Goal: Task Accomplishment & Management: Use online tool/utility

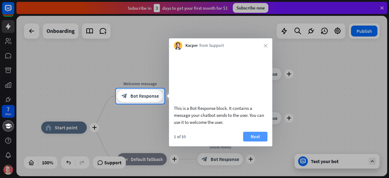
click at [249, 141] on button "Next" at bounding box center [255, 137] width 24 height 10
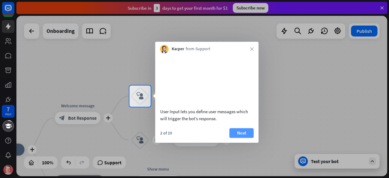
click at [235, 138] on button "Next" at bounding box center [242, 133] width 24 height 10
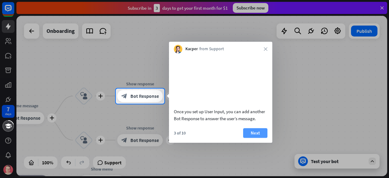
click at [249, 138] on button "Next" at bounding box center [255, 133] width 24 height 10
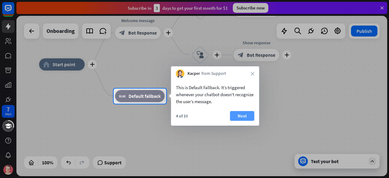
click at [241, 117] on button "Next" at bounding box center [242, 116] width 24 height 10
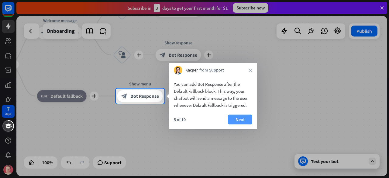
click at [246, 120] on button "Next" at bounding box center [240, 120] width 24 height 10
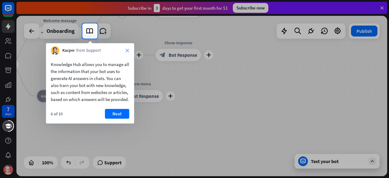
click at [127, 50] on icon "close" at bounding box center [128, 51] width 4 height 4
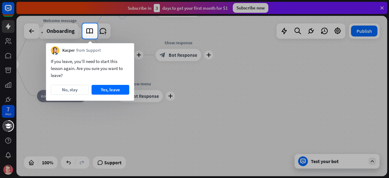
click at [128, 51] on div "Kacper from Support" at bounding box center [90, 49] width 88 height 12
drag, startPoint x: 122, startPoint y: 88, endPoint x: 122, endPoint y: 57, distance: 31.0
click at [122, 57] on div "If you leave, you’ll need to start this lesson again. Are you sure you want to …" at bounding box center [90, 78] width 88 height 46
click at [77, 89] on button "No, stay" at bounding box center [70, 90] width 38 height 10
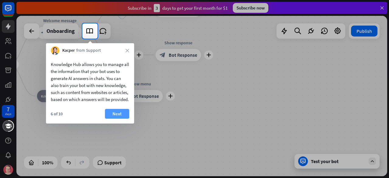
click at [120, 119] on button "Next" at bounding box center [117, 114] width 24 height 10
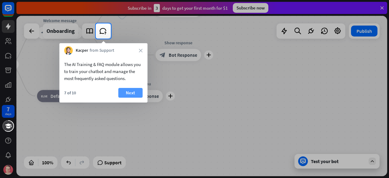
click at [132, 90] on button "Next" at bounding box center [130, 93] width 24 height 10
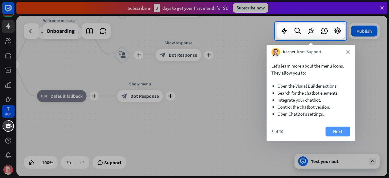
click at [337, 128] on button "Next" at bounding box center [338, 132] width 24 height 10
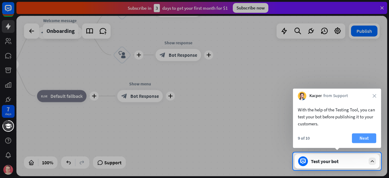
click at [363, 138] on button "Next" at bounding box center [364, 138] width 24 height 10
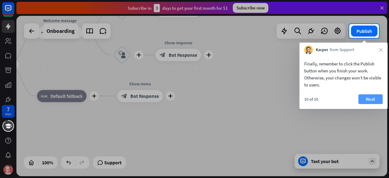
click at [371, 99] on button "Next" at bounding box center [371, 99] width 24 height 10
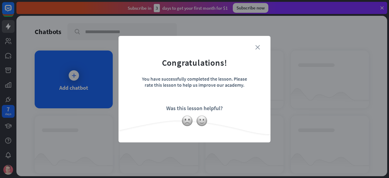
click at [257, 47] on icon "close" at bounding box center [258, 47] width 5 height 5
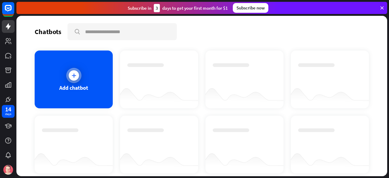
click at [75, 77] on icon at bounding box center [74, 75] width 6 height 6
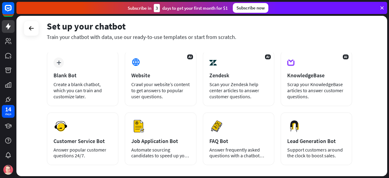
scroll to position [30, 0]
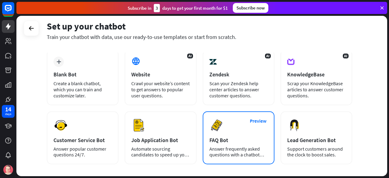
click at [235, 128] on div "Preview FAQ Bot [PERSON_NAME] frequently asked questions with a chatbot and sav…" at bounding box center [239, 137] width 72 height 53
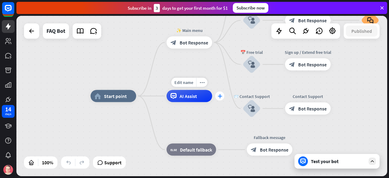
click at [219, 99] on div "plus" at bounding box center [219, 96] width 9 height 9
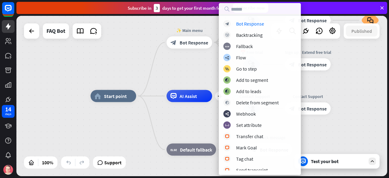
click at [352, 91] on div "home_2 Start point ✨ Main menu block_bot_response Bot Response 💲 Subscription b…" at bounding box center [201, 96] width 371 height 160
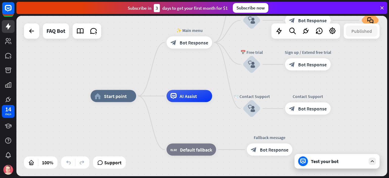
click at [320, 165] on div "Test your bot" at bounding box center [337, 161] width 85 height 15
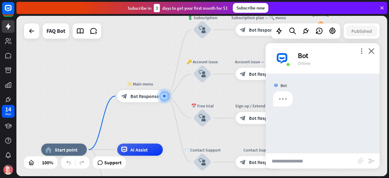
click at [291, 161] on input "text" at bounding box center [312, 160] width 92 height 15
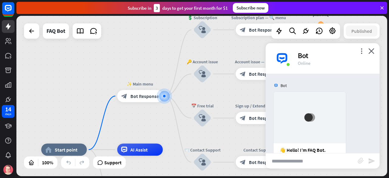
scroll to position [82, 0]
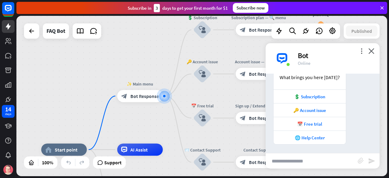
drag, startPoint x: 291, startPoint y: 161, endPoint x: 280, endPoint y: 149, distance: 16.2
click at [280, 149] on div "Bot 👋 Hello! I’m FAQ Bot. What brings you here [DATE]? 💲 Subscription 🔑 Account…" at bounding box center [323, 113] width 114 height 79
click at [293, 158] on input "text" at bounding box center [312, 160] width 92 height 15
type input "******"
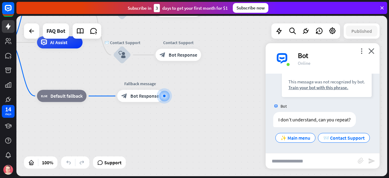
scroll to position [203, 0]
type input "**********"
click at [380, 9] on icon at bounding box center [382, 7] width 5 height 5
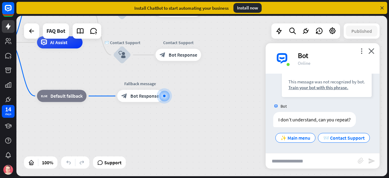
click at [382, 10] on icon at bounding box center [382, 7] width 5 height 5
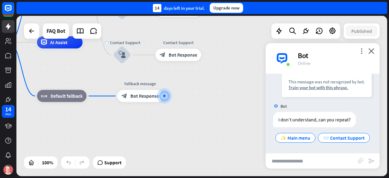
click at [223, 57] on div "home_2 Start point ✨ Main menu block_bot_response Bot Response 💲 Subscription b…" at bounding box center [146, 122] width 371 height 160
click at [374, 49] on icon "close" at bounding box center [372, 51] width 6 height 6
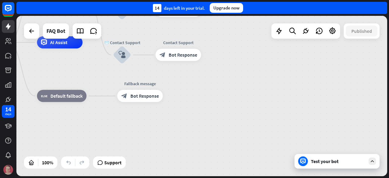
click at [12, 172] on img at bounding box center [8, 170] width 10 height 10
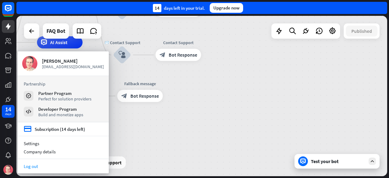
click at [41, 170] on link "Log out" at bounding box center [63, 166] width 91 height 8
